Goal: Find contact information: Find contact information

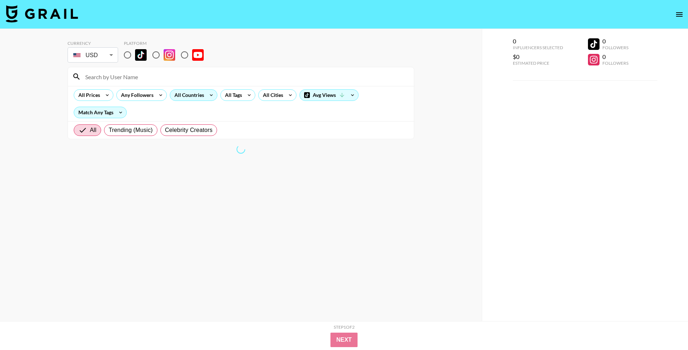
click at [197, 95] on div "All Countries" at bounding box center [187, 95] width 35 height 11
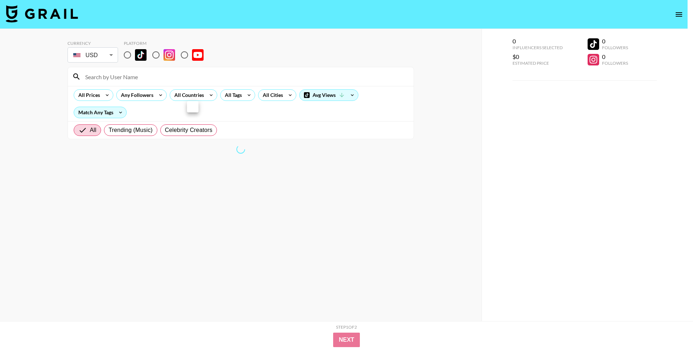
click at [126, 59] on div at bounding box center [346, 175] width 693 height 350
click at [126, 53] on div at bounding box center [346, 175] width 693 height 350
click at [129, 52] on div at bounding box center [346, 175] width 693 height 350
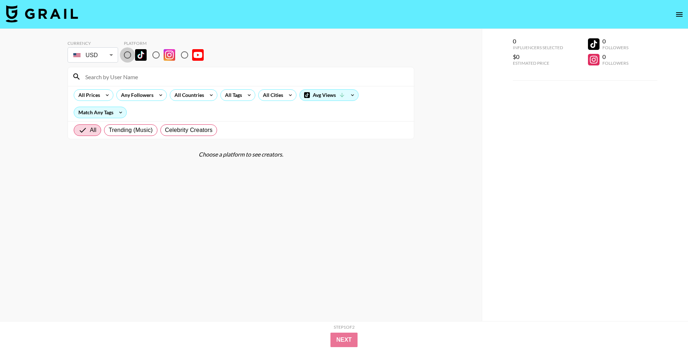
click at [130, 53] on input "radio" at bounding box center [127, 54] width 15 height 15
radio input "true"
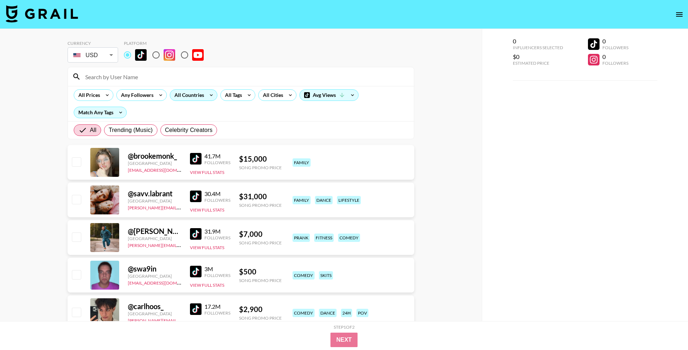
click at [195, 94] on div "All Countries" at bounding box center [187, 95] width 35 height 11
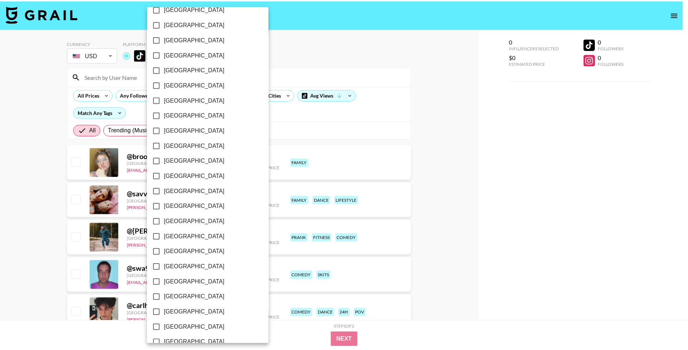
scroll to position [466, 0]
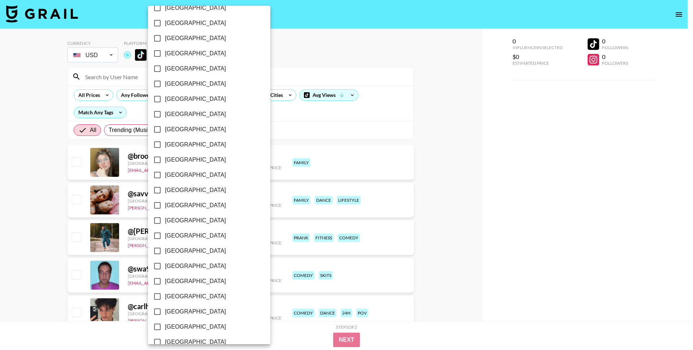
click at [161, 233] on input "[GEOGRAPHIC_DATA]" at bounding box center [157, 235] width 15 height 15
checkbox input "true"
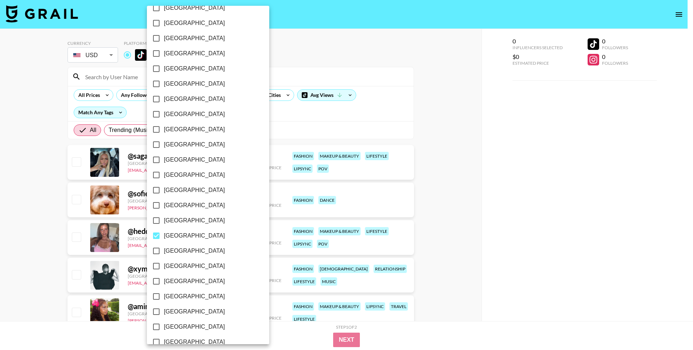
click at [361, 73] on div at bounding box center [346, 175] width 693 height 350
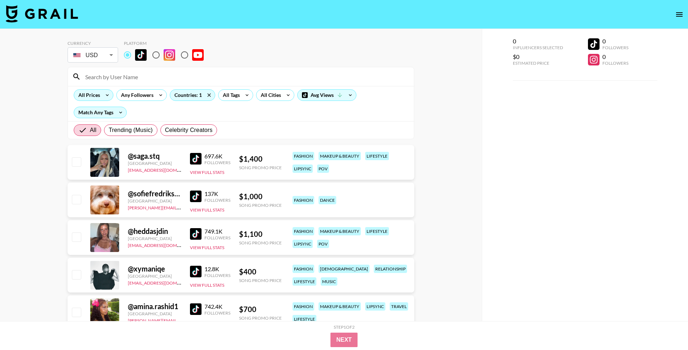
click at [108, 98] on icon at bounding box center [107, 95] width 12 height 11
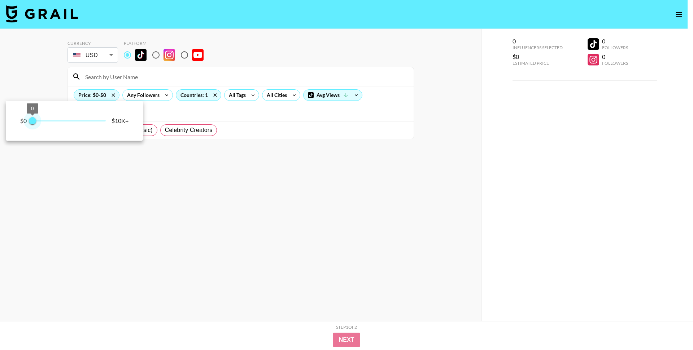
type input "250"
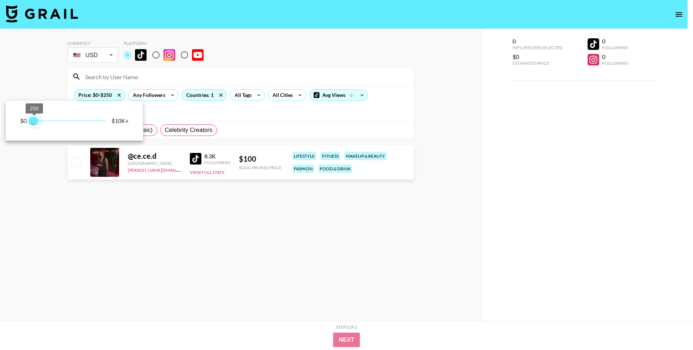
drag, startPoint x: 104, startPoint y: 120, endPoint x: 35, endPoint y: 120, distance: 68.6
click at [35, 120] on span "250" at bounding box center [34, 120] width 7 height 7
click at [73, 195] on div at bounding box center [346, 175] width 693 height 350
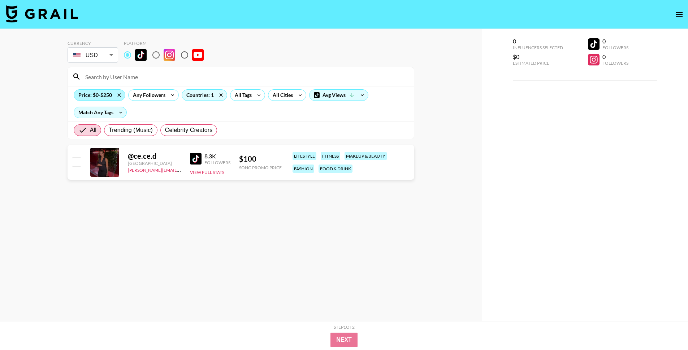
click at [106, 95] on div "Price: $0-$250" at bounding box center [99, 95] width 51 height 11
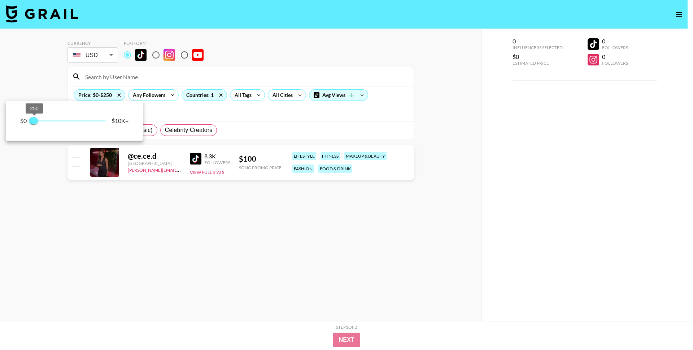
type input "500"
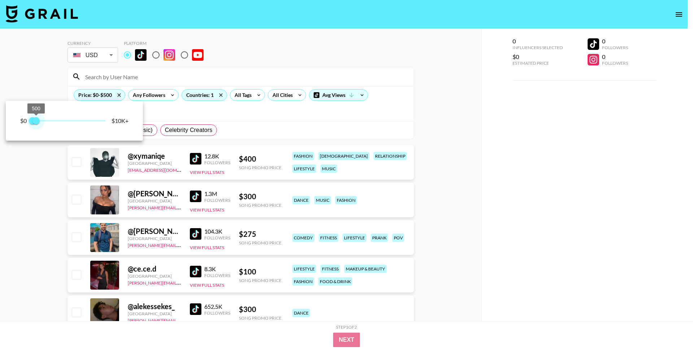
click at [36, 120] on span "500" at bounding box center [36, 120] width 7 height 7
click at [59, 208] on div at bounding box center [346, 175] width 693 height 350
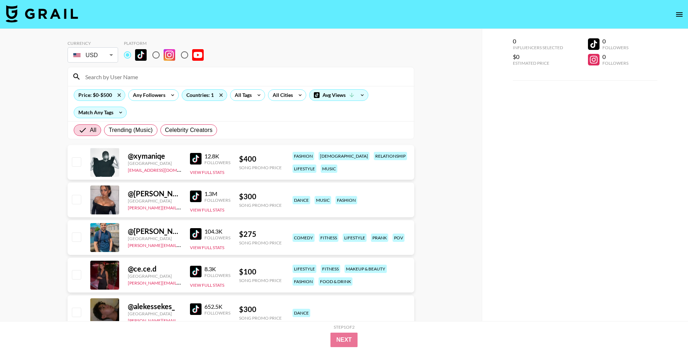
click at [198, 198] on img at bounding box center [196, 196] width 12 height 12
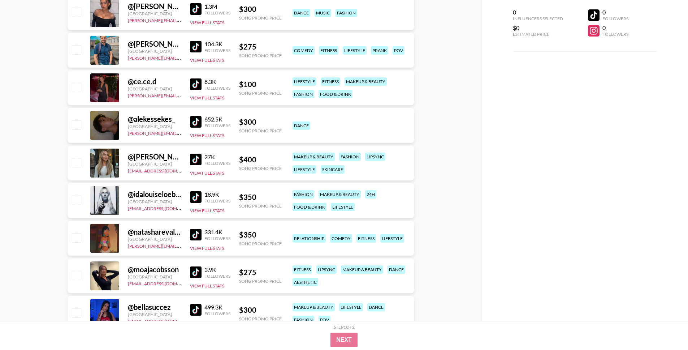
scroll to position [189, 0]
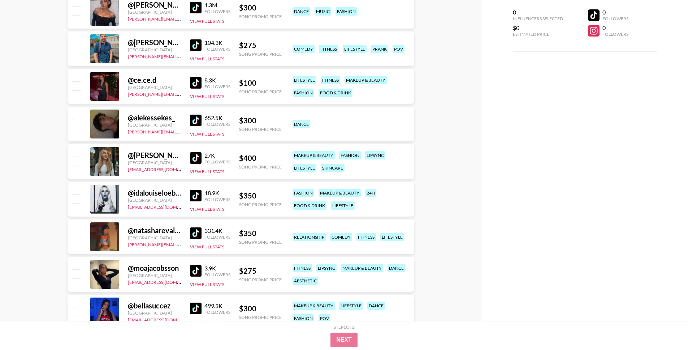
click at [194, 193] on img at bounding box center [196, 196] width 12 height 12
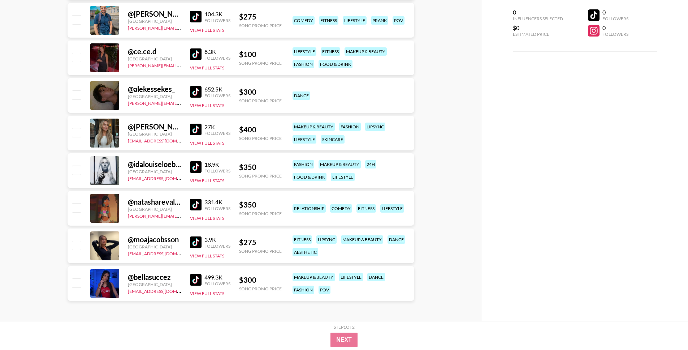
click at [196, 245] on img at bounding box center [196, 242] width 12 height 12
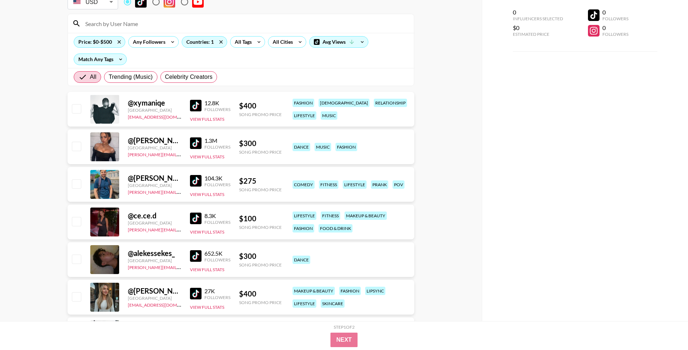
scroll to position [52, 0]
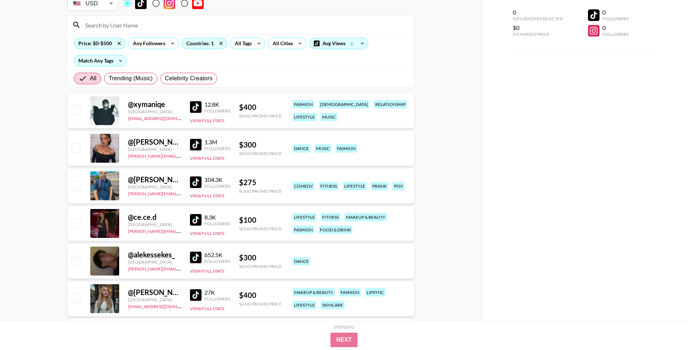
click at [196, 106] on img at bounding box center [196, 107] width 12 height 12
